Goal: Information Seeking & Learning: Learn about a topic

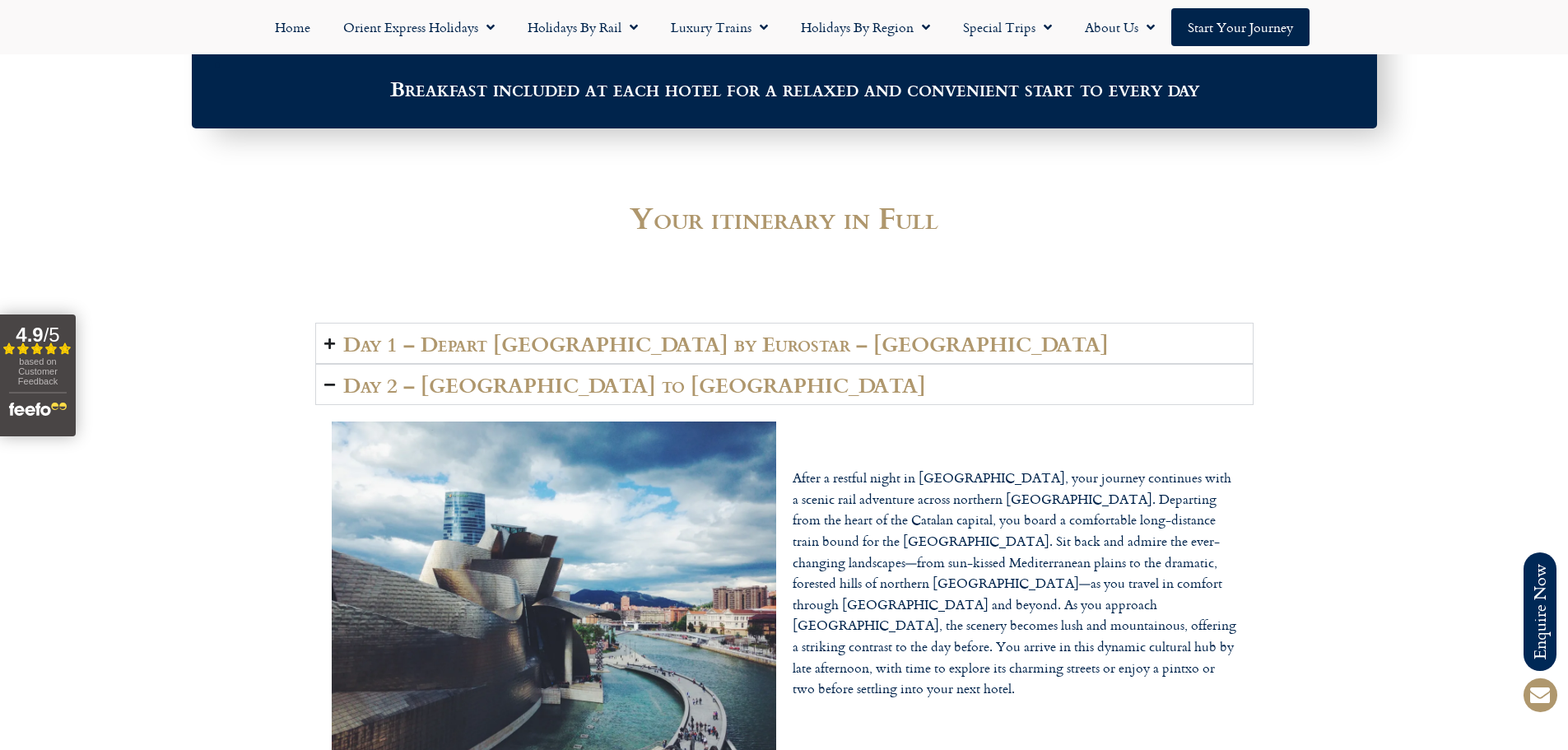
scroll to position [2634, 0]
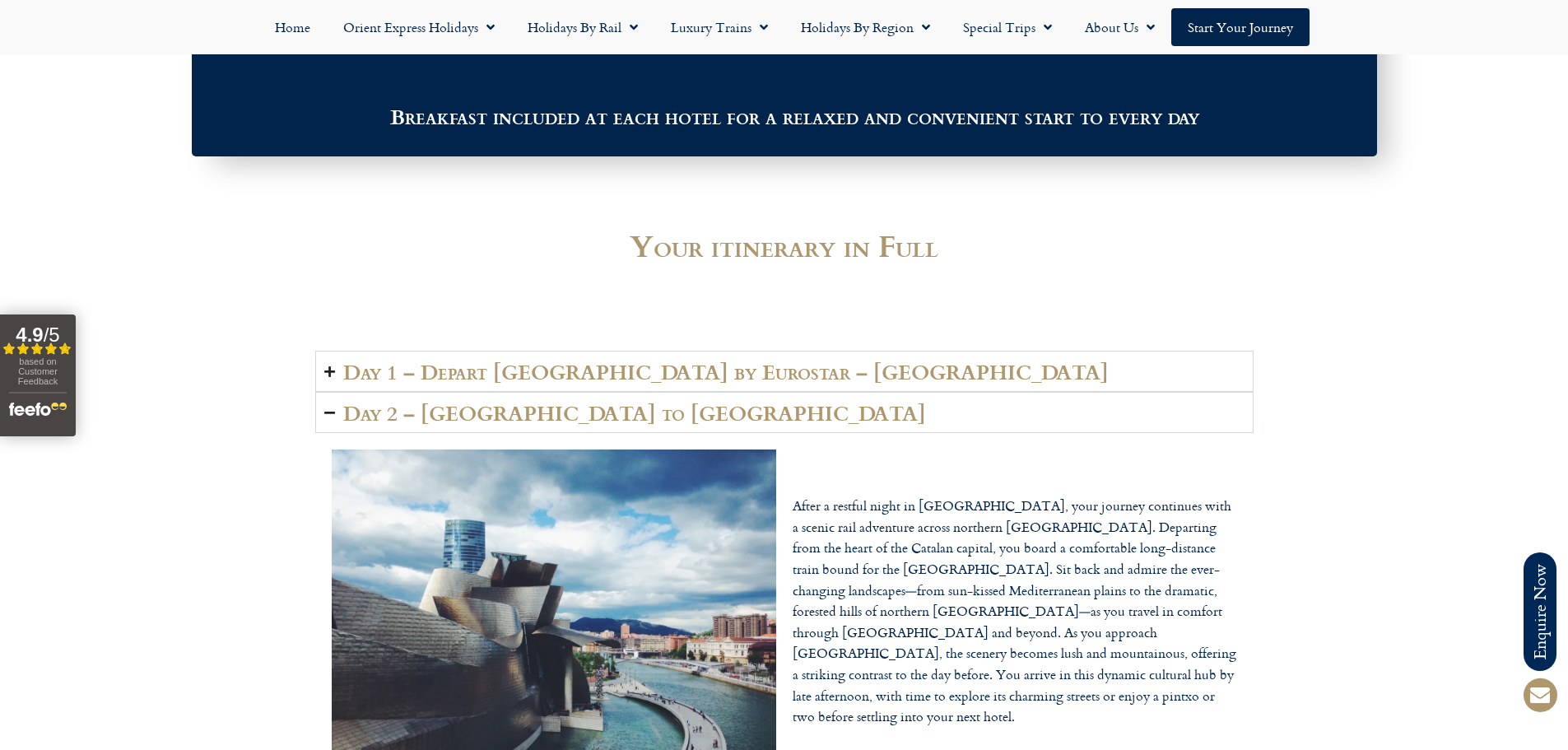
click at [329, 365] on icon "Accordion. Open links with Enter or Space, close with Escape, and navigate with…" at bounding box center [330, 371] width 11 height 12
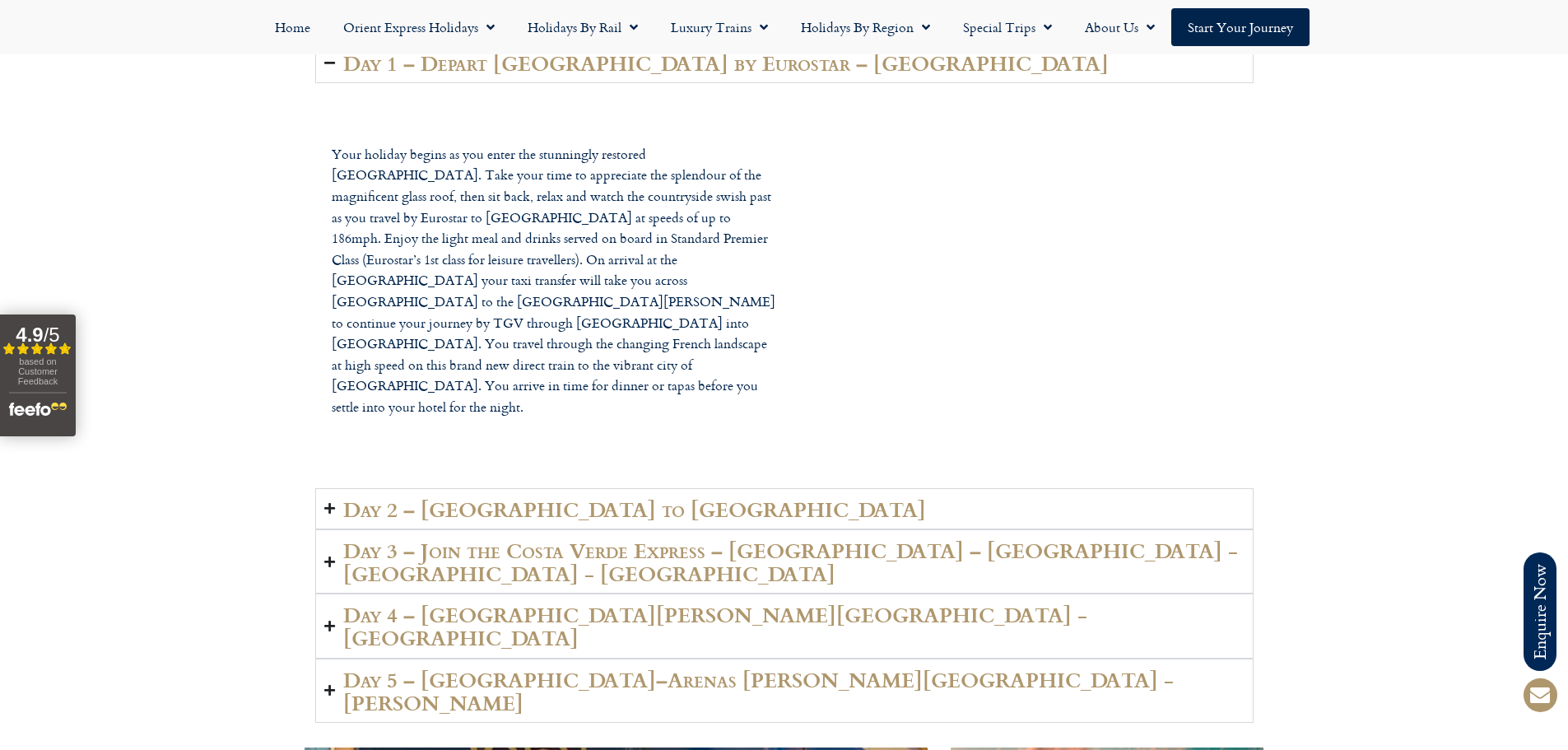
scroll to position [2962, 0]
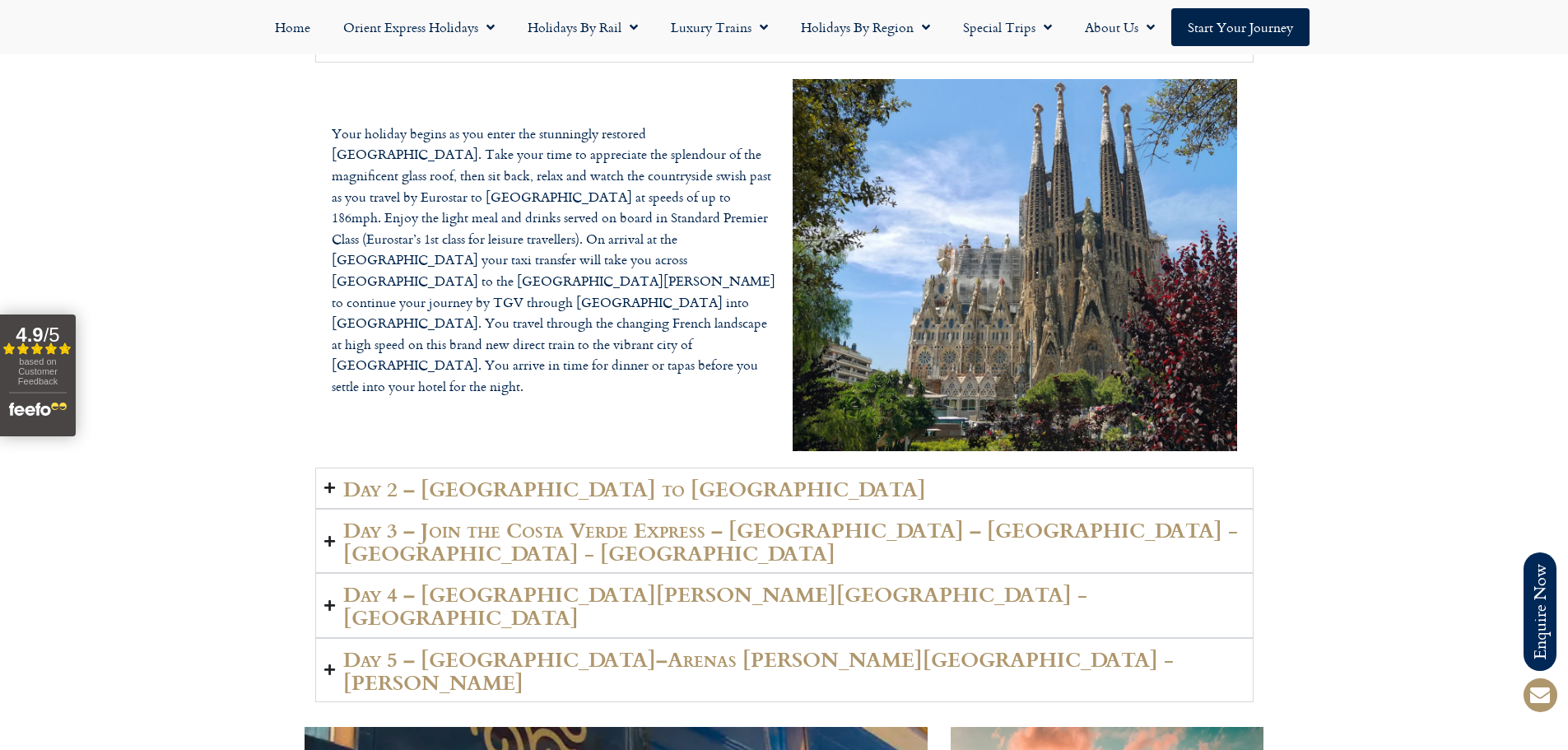
click at [327, 467] on summary "Day 2 – [GEOGRAPHIC_DATA] to [GEOGRAPHIC_DATA]" at bounding box center [784, 487] width 939 height 41
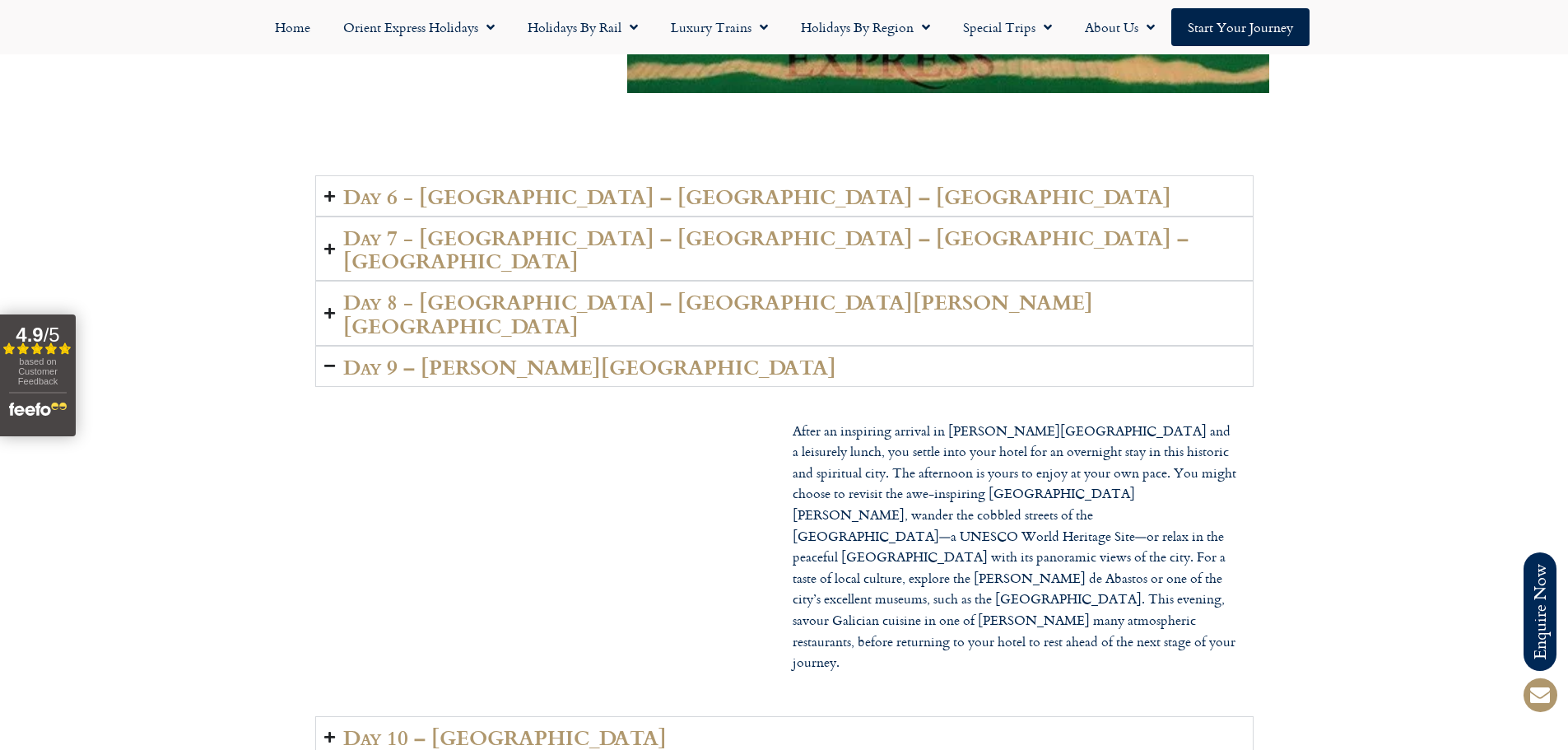
scroll to position [4362, 0]
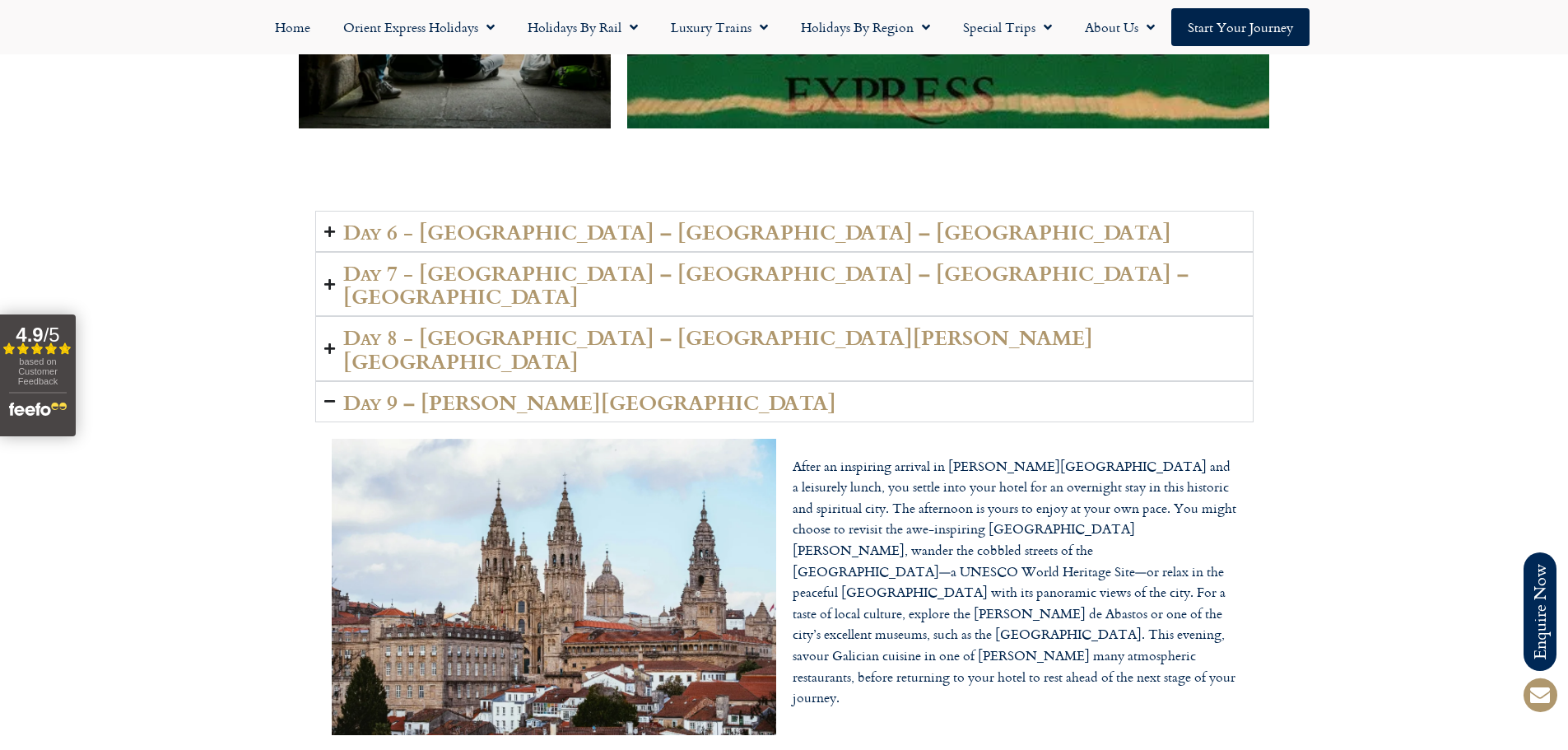
click at [446, 325] on h2 "Day 8 - [GEOGRAPHIC_DATA] – [GEOGRAPHIC_DATA][PERSON_NAME][GEOGRAPHIC_DATA]" at bounding box center [794, 348] width 901 height 46
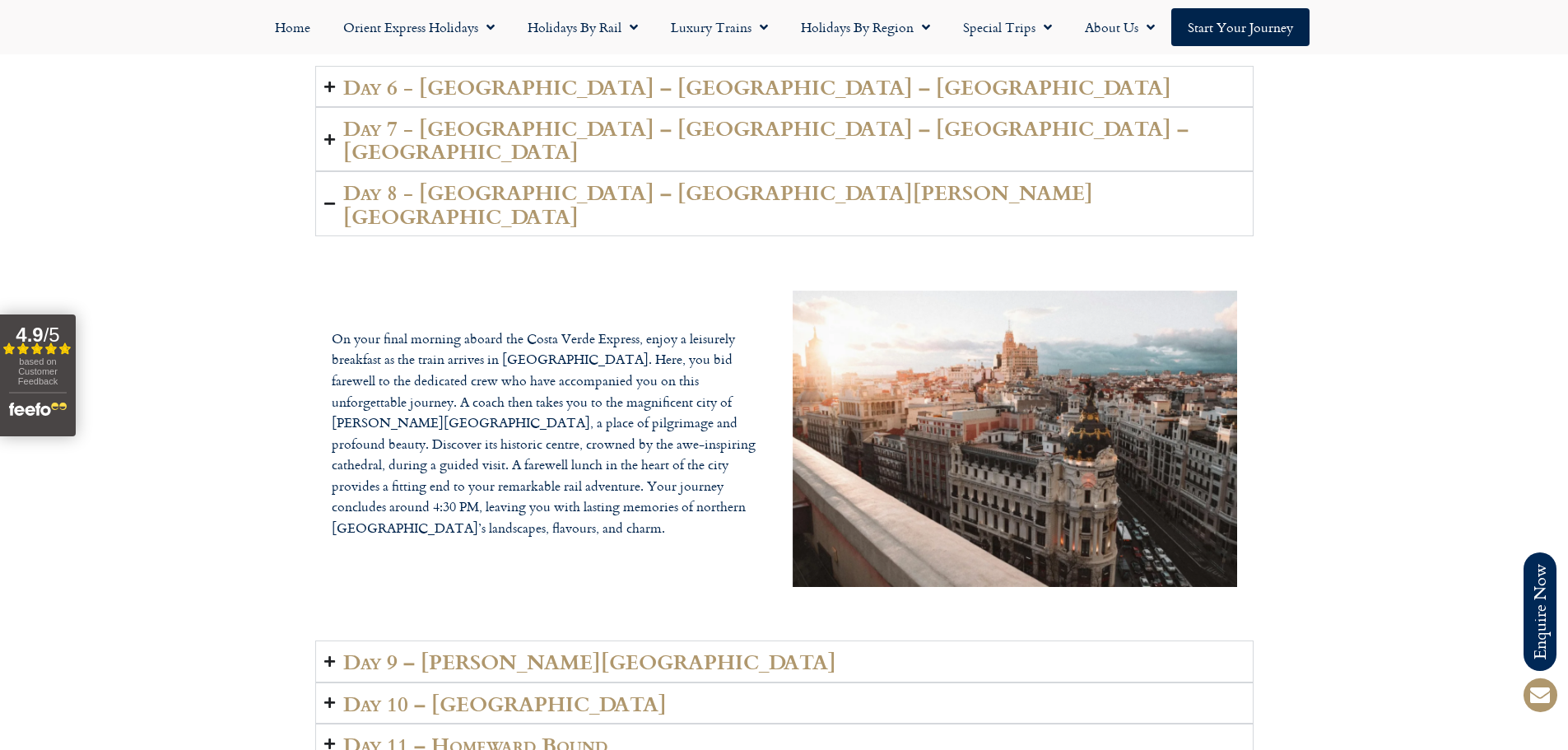
scroll to position [4444, 0]
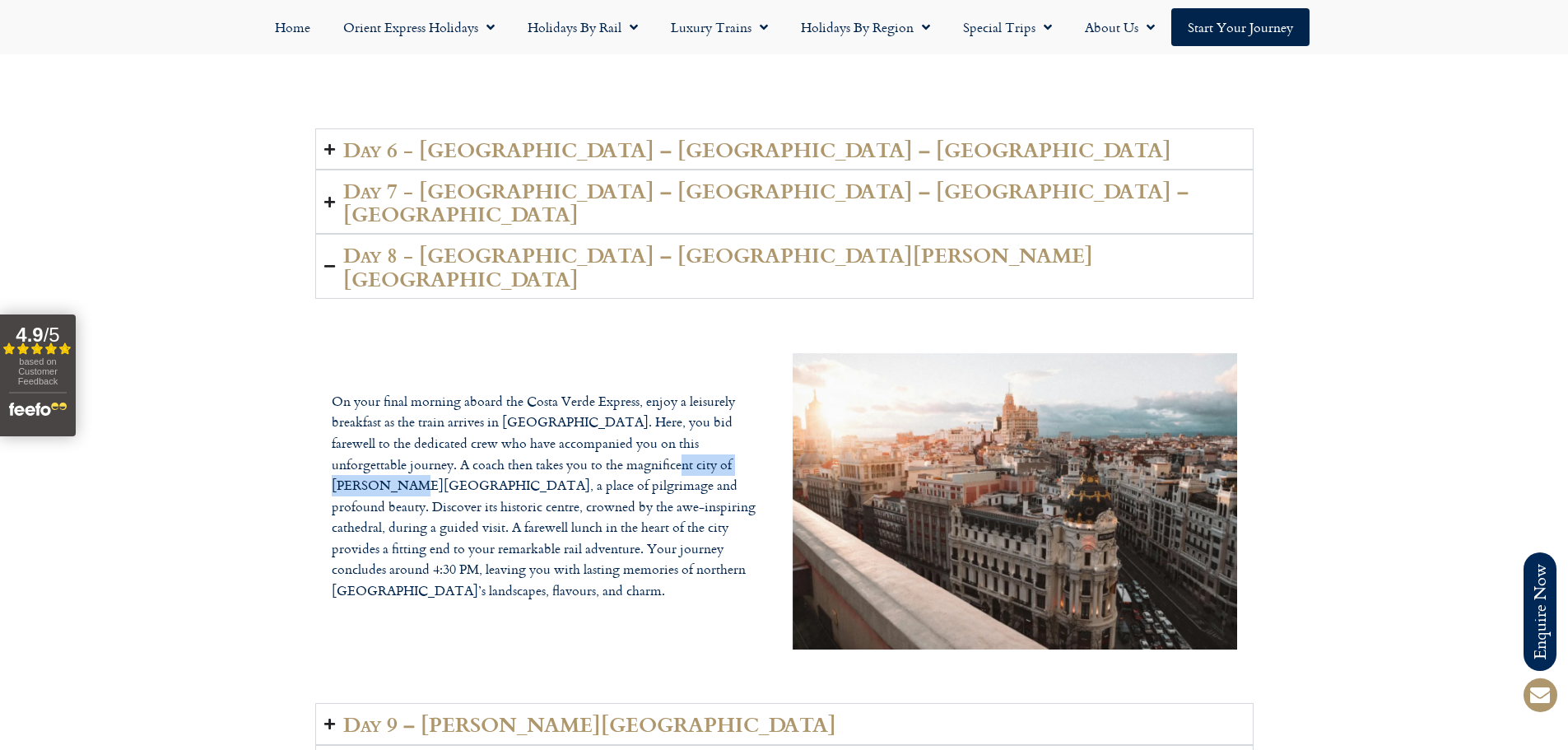
drag, startPoint x: 531, startPoint y: 310, endPoint x: 663, endPoint y: 309, distance: 132.0
click at [663, 391] on p "On your final morning aboard the Costa Verde Express, enjoy a leisurely breakfa…" at bounding box center [553, 496] width 444 height 211
copy p "[PERSON_NAME][GEOGRAPHIC_DATA]"
click at [497, 712] on h2 "Day 9 – [PERSON_NAME][GEOGRAPHIC_DATA]" at bounding box center [590, 723] width 493 height 23
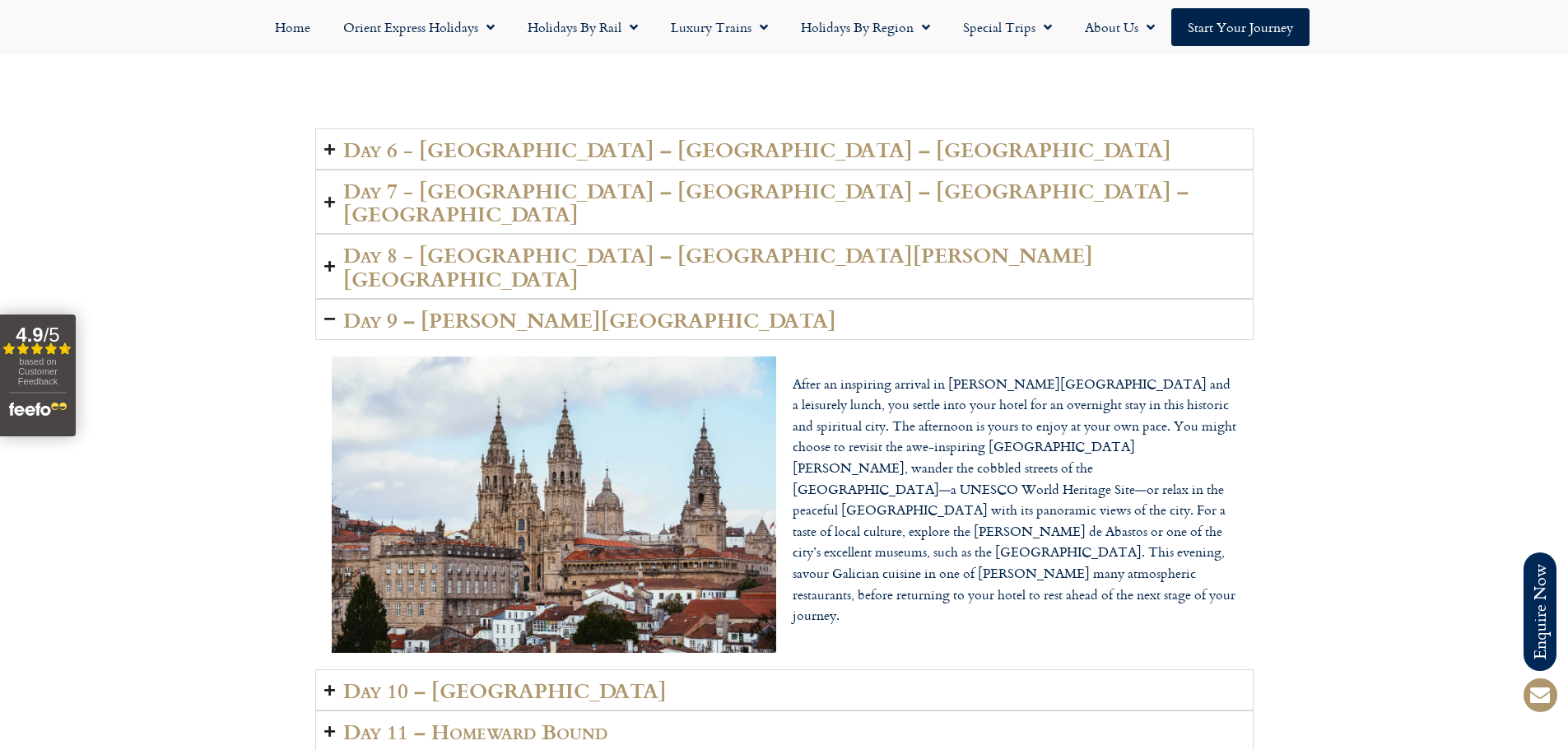
click at [476, 679] on h2 "Day 10 – [GEOGRAPHIC_DATA]" at bounding box center [505, 690] width 323 height 23
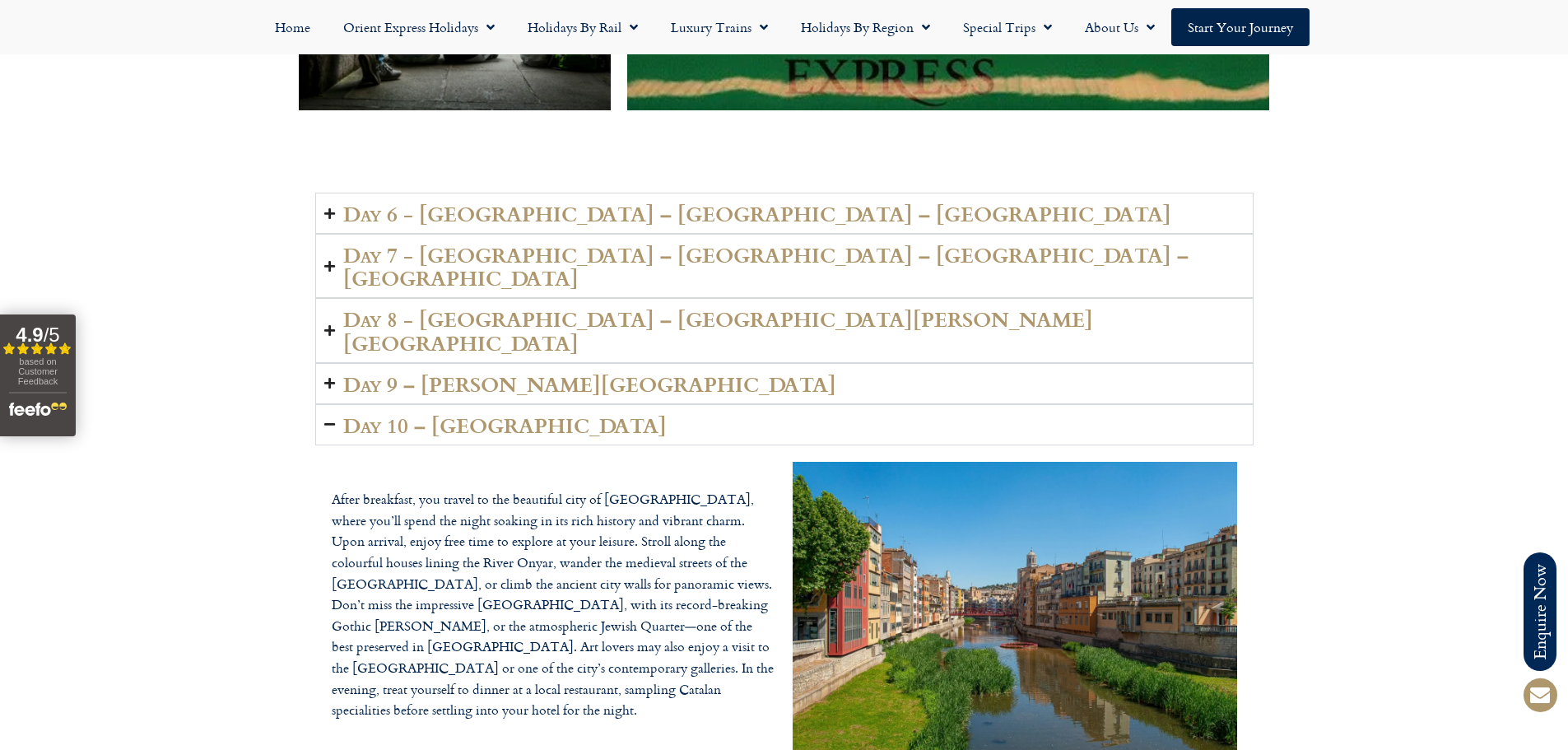
scroll to position [4362, 0]
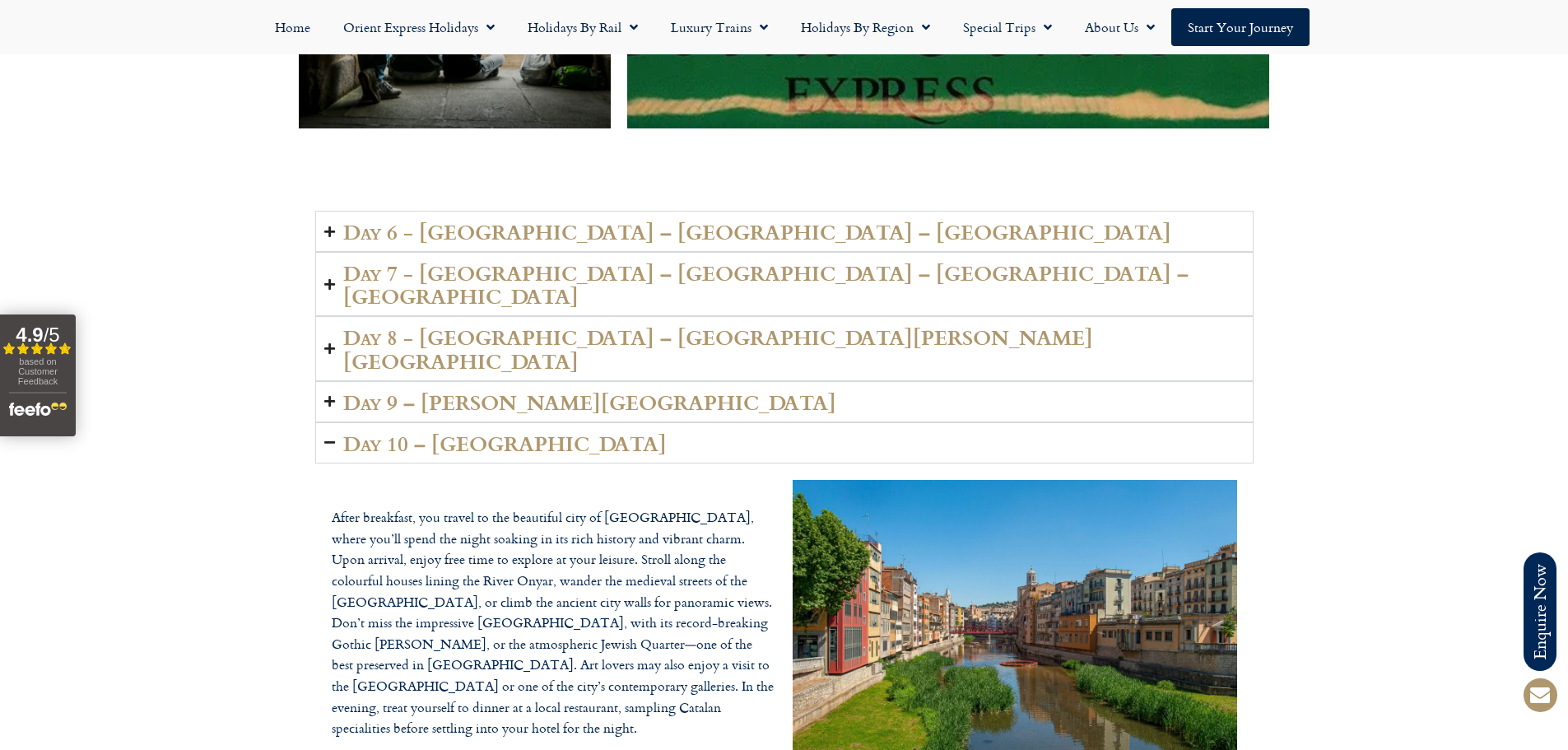
drag, startPoint x: 457, startPoint y: 654, endPoint x: 491, endPoint y: 635, distance: 38.9
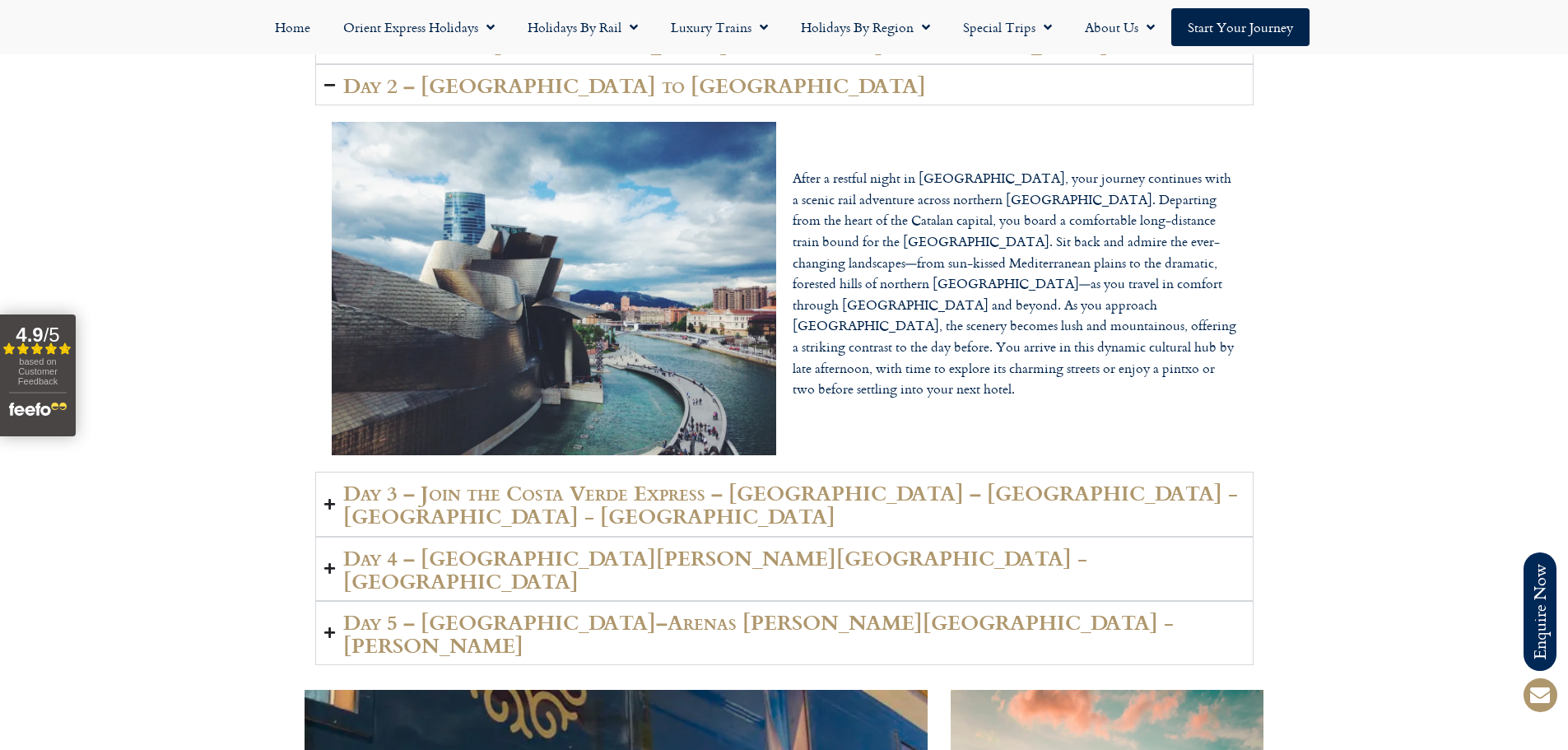
scroll to position [2962, 0]
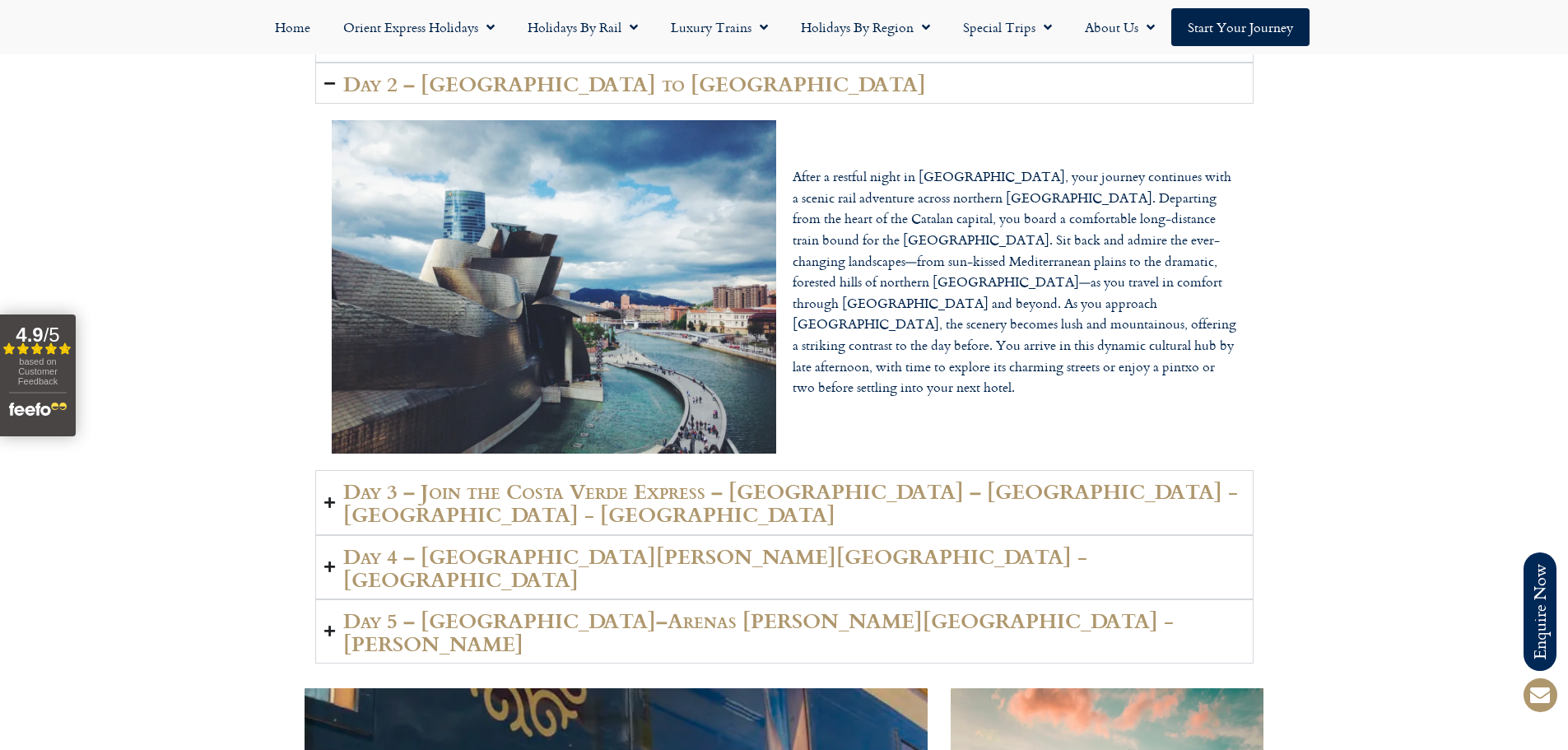
click at [592, 479] on h2 "Day 3 – Join the Costa Verde Express – [GEOGRAPHIC_DATA] – [GEOGRAPHIC_DATA] - …" at bounding box center [794, 502] width 901 height 46
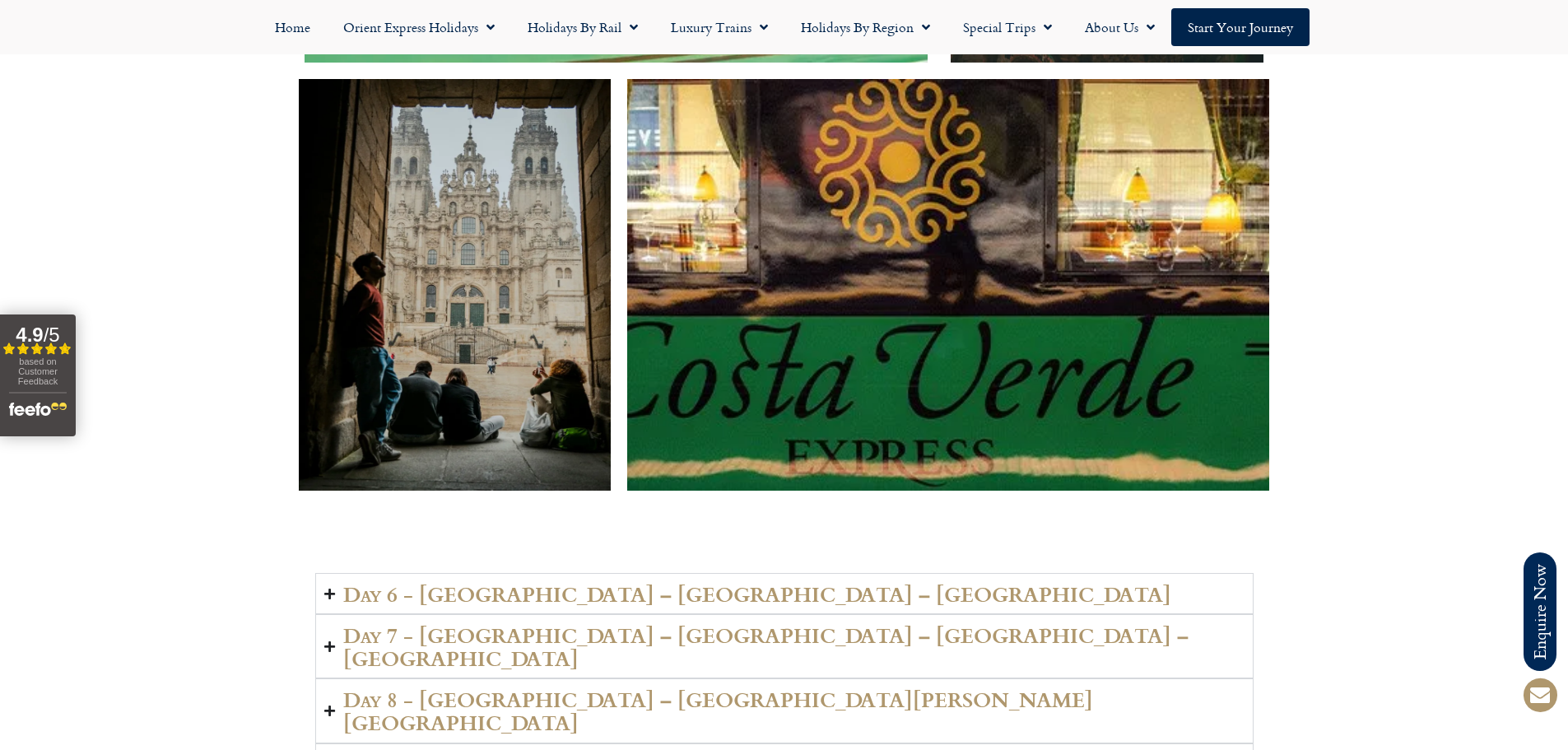
scroll to position [4115, 0]
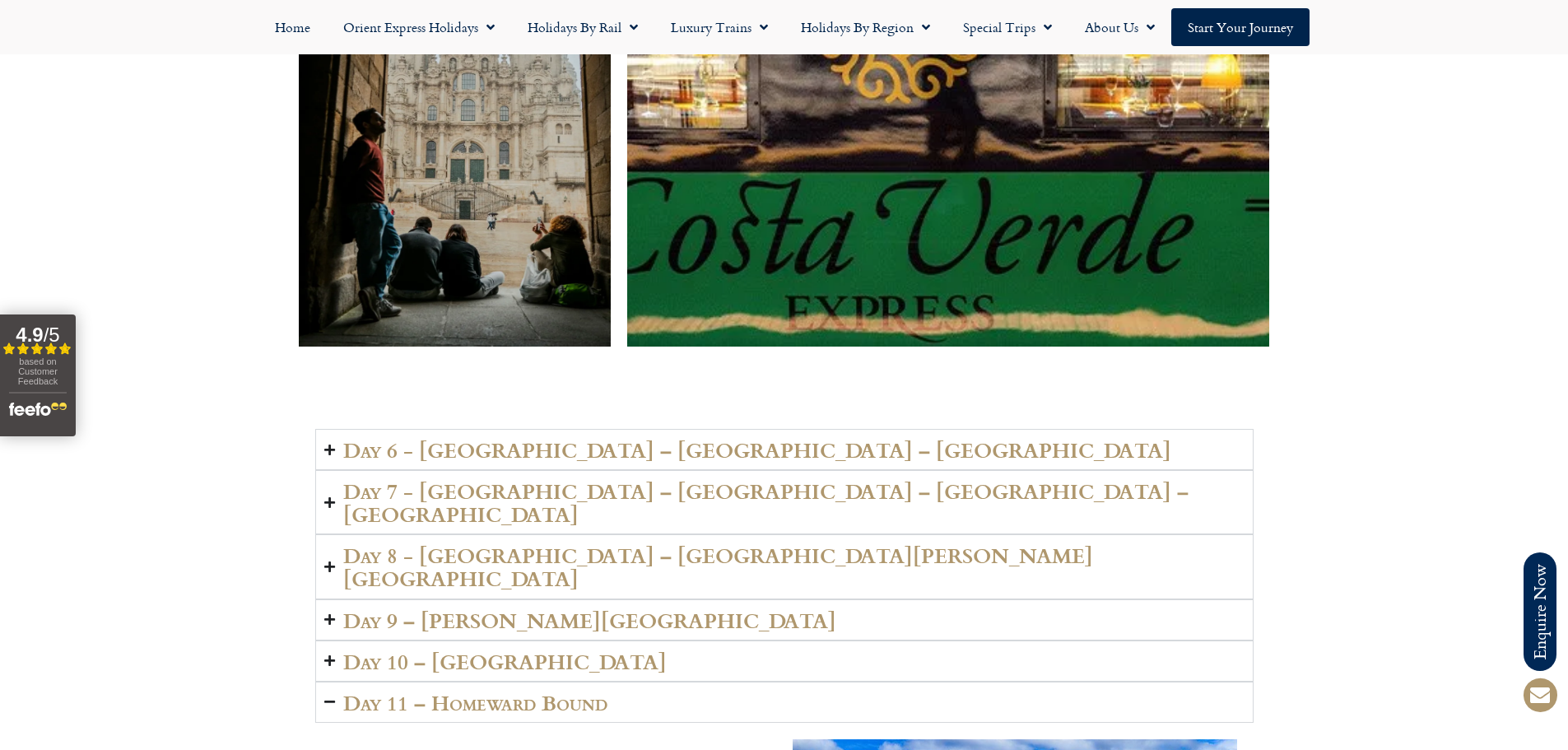
drag, startPoint x: 600, startPoint y: 433, endPoint x: 622, endPoint y: 450, distance: 27.8
click at [600, 608] on h2 "Day 9 – [PERSON_NAME][GEOGRAPHIC_DATA]" at bounding box center [590, 619] width 493 height 23
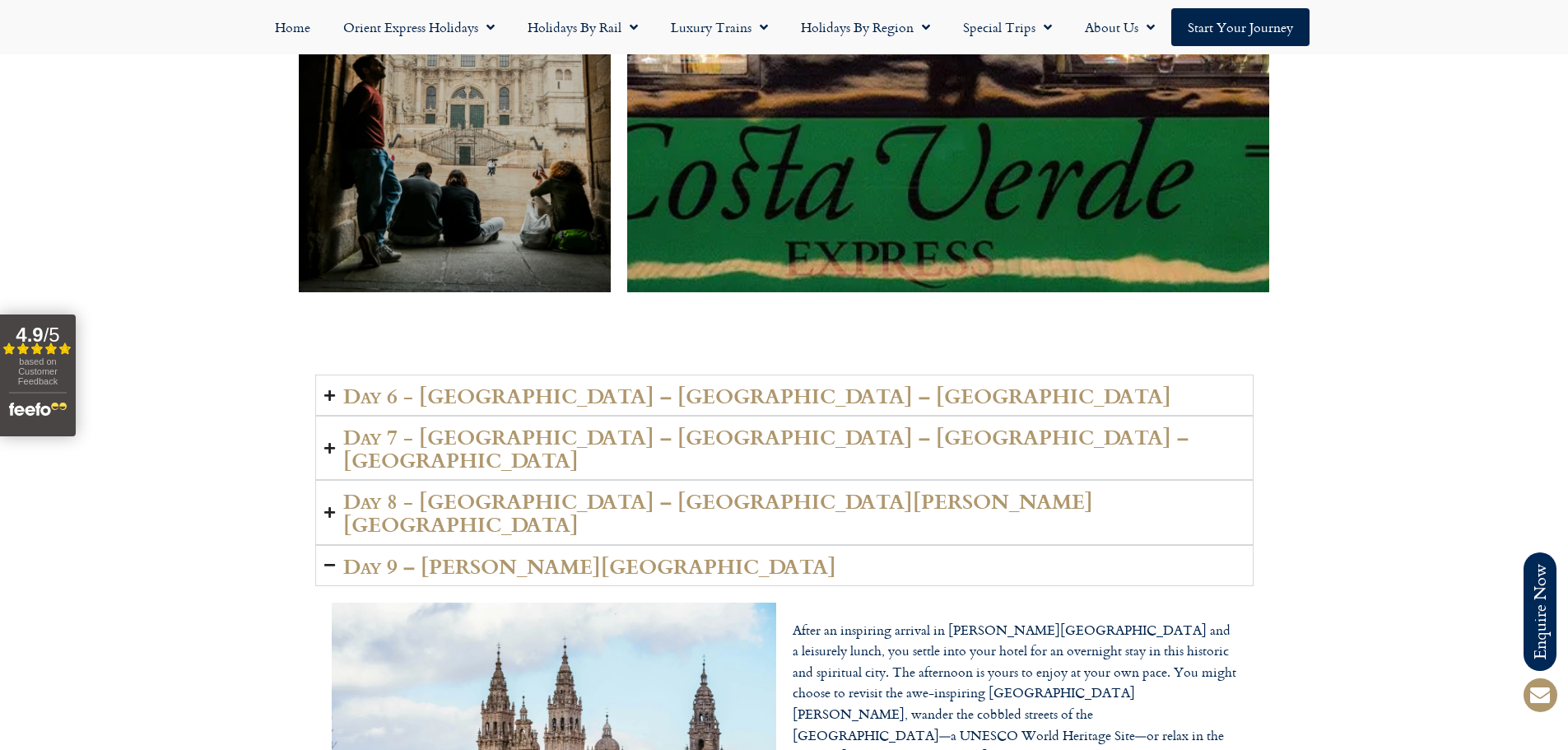
scroll to position [4198, 0]
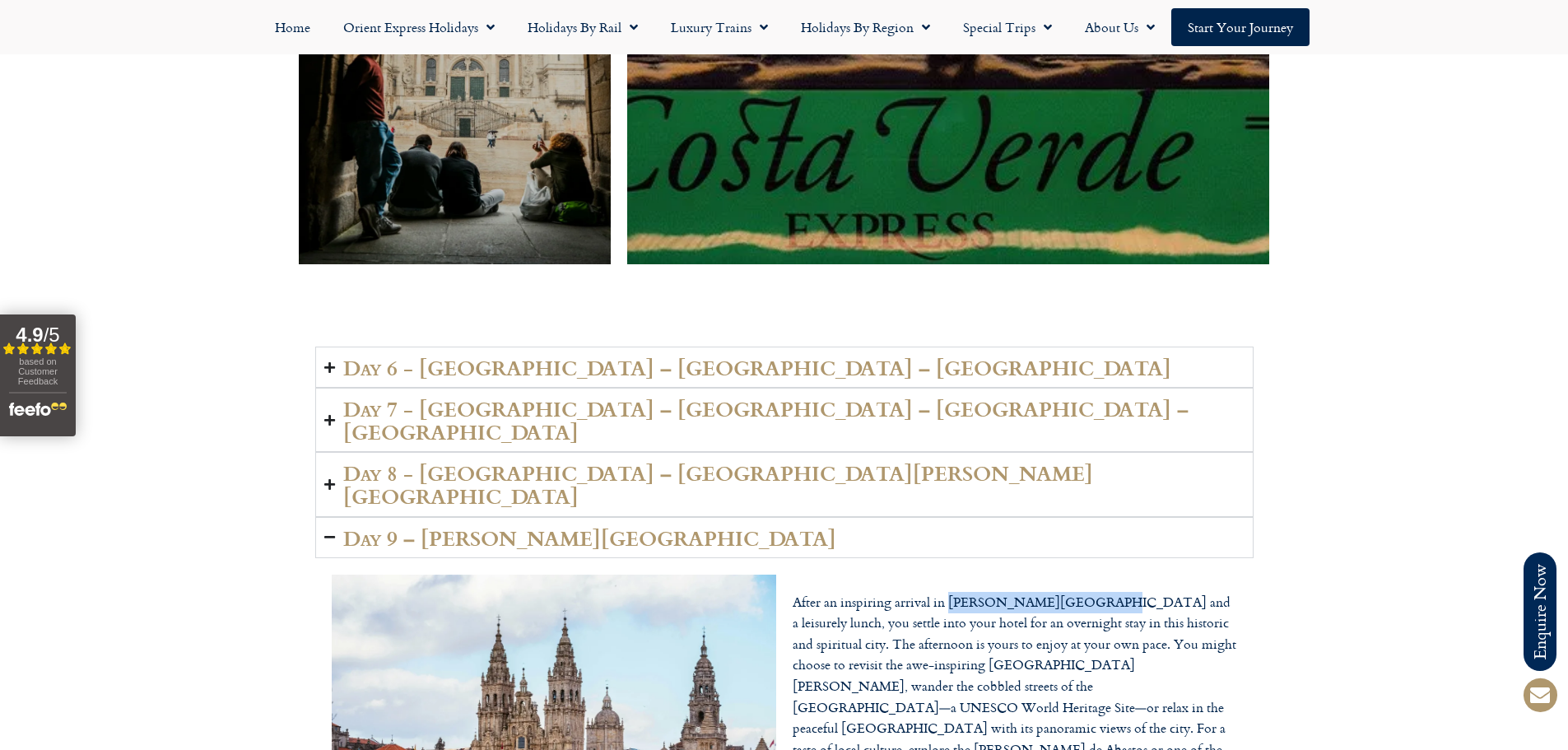
drag, startPoint x: 947, startPoint y: 449, endPoint x: 1081, endPoint y: 458, distance: 134.3
click at [1081, 592] on p "After an inspiring arrival in [PERSON_NAME][GEOGRAPHIC_DATA] and a leisurely lu…" at bounding box center [1014, 718] width 444 height 253
copy p "[PERSON_NAME][GEOGRAPHIC_DATA]"
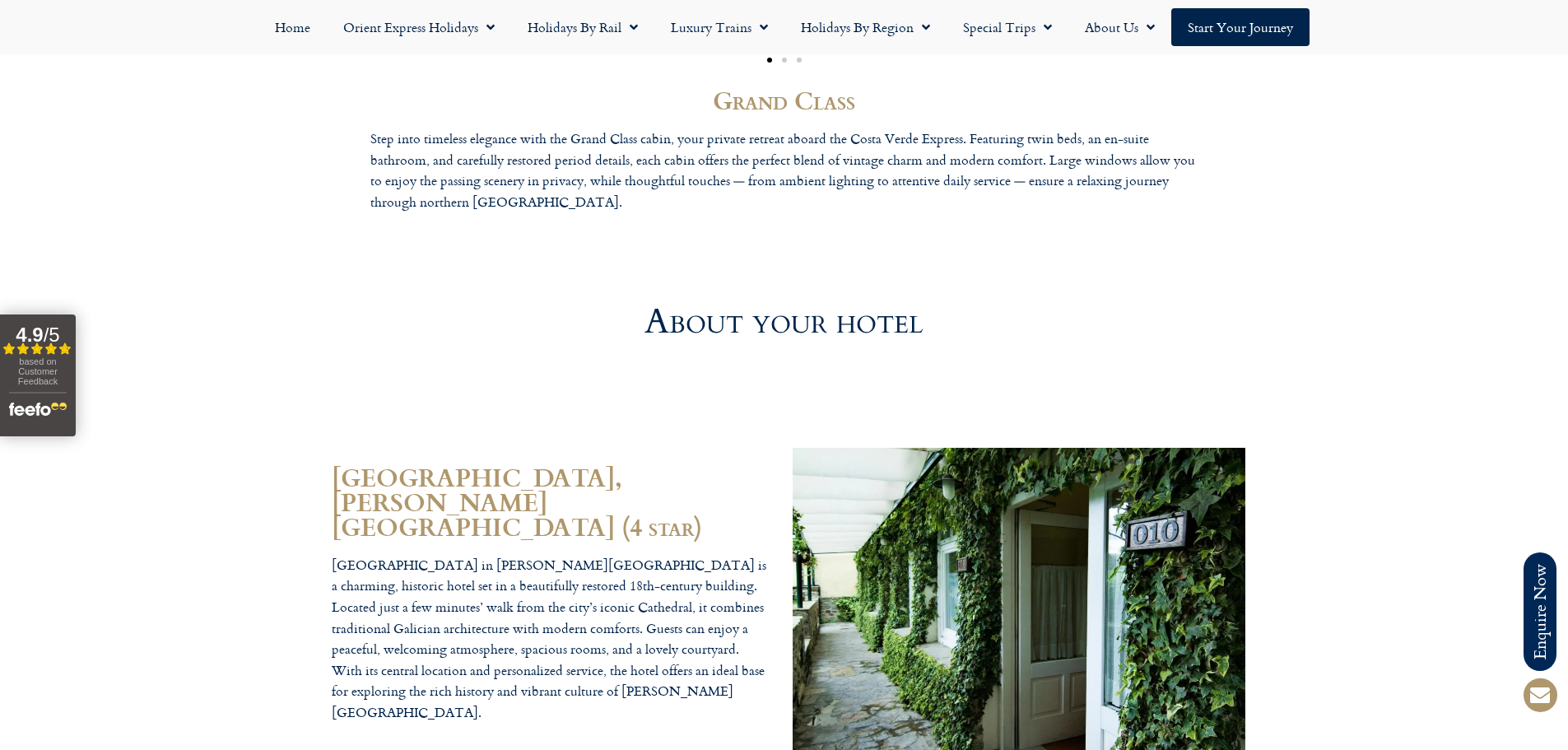
scroll to position [5843, 0]
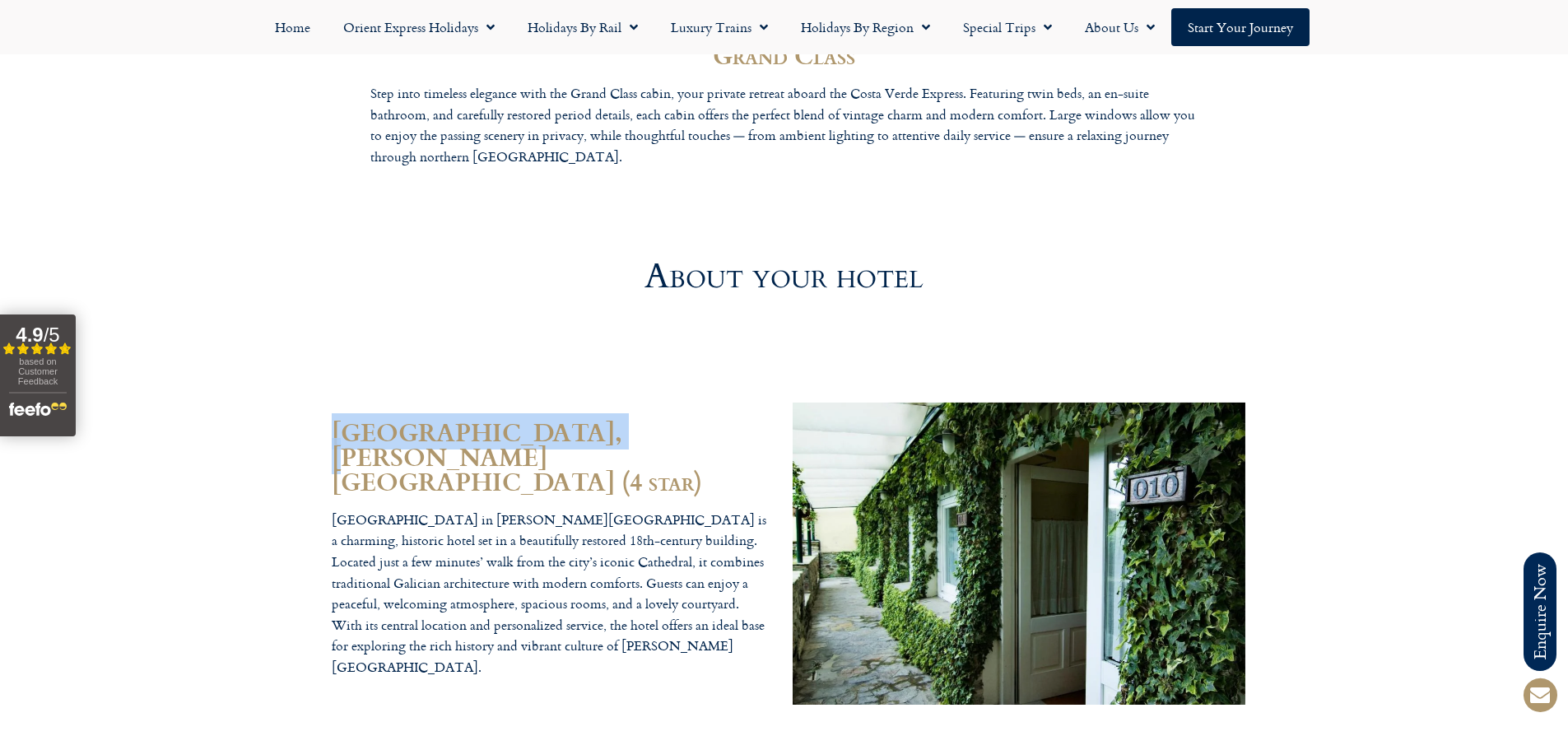
drag, startPoint x: 313, startPoint y: 287, endPoint x: 579, endPoint y: 288, distance: 266.0
click at [579, 376] on div "[GEOGRAPHIC_DATA], [PERSON_NAME][GEOGRAPHIC_DATA] (4 star) [GEOGRAPHIC_DATA] in…" at bounding box center [784, 553] width 1568 height 353
copy h2 "[GEOGRAPHIC_DATA]"
